Goal: Navigation & Orientation: Find specific page/section

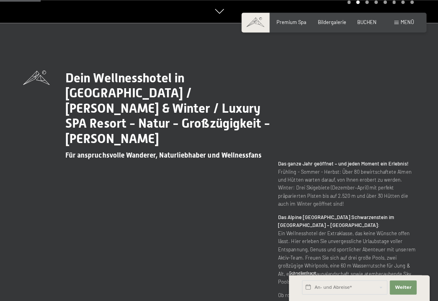
scroll to position [278, 0]
click at [407, 293] on button "Weiter Adressfelder ausblenden" at bounding box center [402, 286] width 27 height 14
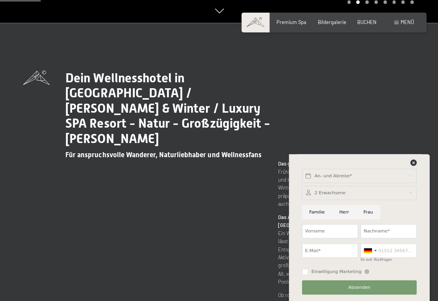
click at [415, 165] on icon at bounding box center [412, 162] width 6 height 6
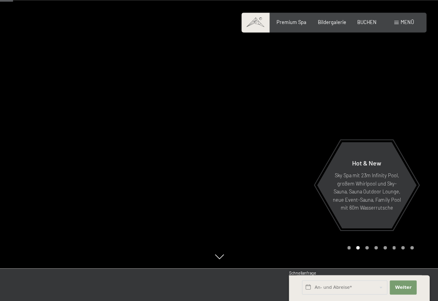
scroll to position [0, 0]
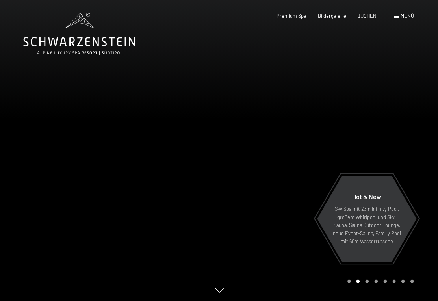
click at [296, 18] on span "Premium Spa" at bounding box center [291, 16] width 30 height 6
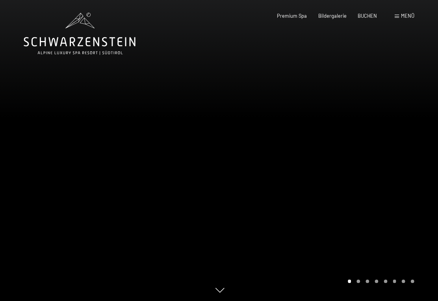
click at [411, 13] on span "Menü" at bounding box center [405, 16] width 13 height 6
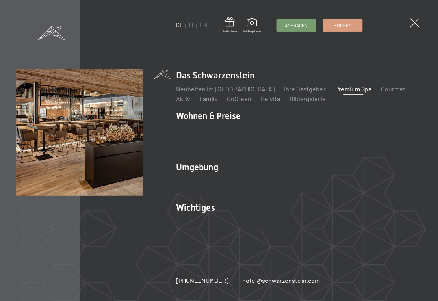
click at [236, 87] on link "Neuheiten im [GEOGRAPHIC_DATA]" at bounding box center [226, 88] width 98 height 7
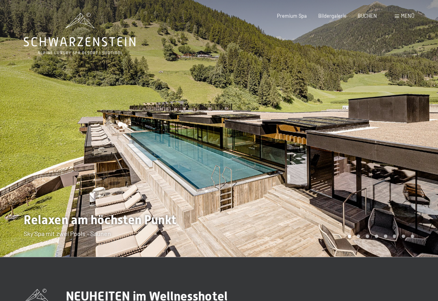
click at [298, 16] on span "Premium Spa" at bounding box center [291, 16] width 30 height 6
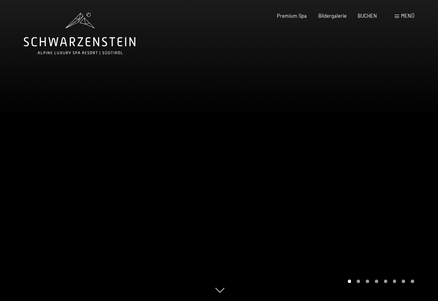
click at [336, 14] on span "Bildergalerie" at bounding box center [331, 16] width 28 height 6
click at [358, 290] on div at bounding box center [328, 150] width 219 height 301
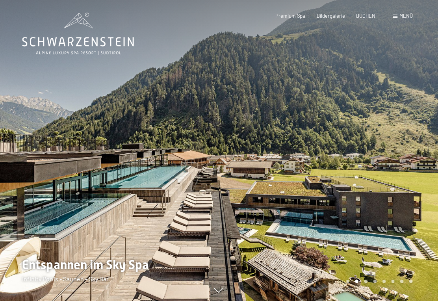
click at [375, 282] on div "Carousel Page 4" at bounding box center [375, 281] width 4 height 4
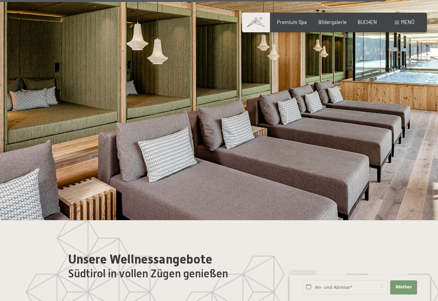
scroll to position [3310, 0]
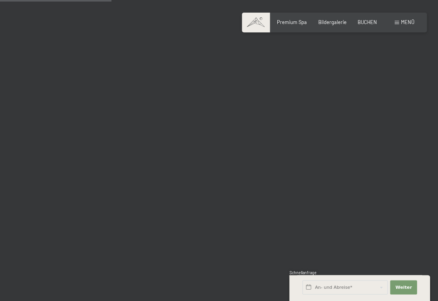
scroll to position [1560, 0]
